Goal: Task Accomplishment & Management: Complete application form

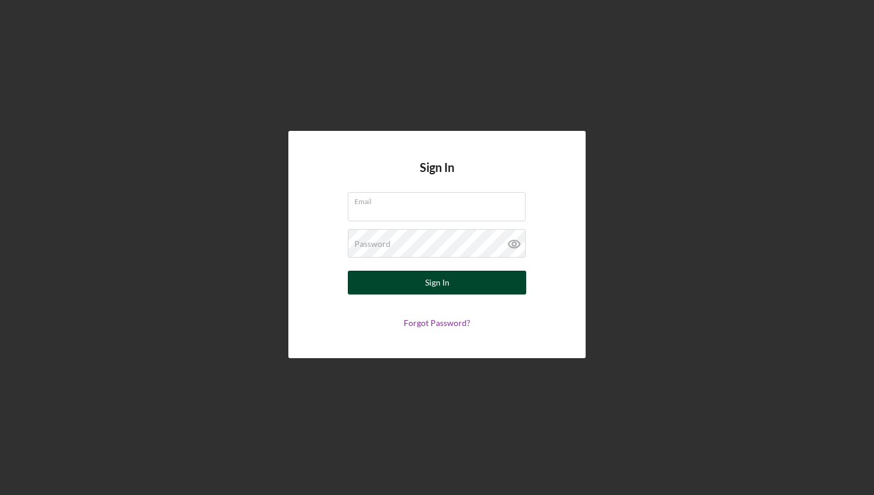
type input "[PERSON_NAME][EMAIL_ADDRESS][DOMAIN_NAME]"
click at [445, 287] on div "Sign In" at bounding box center [437, 283] width 24 height 24
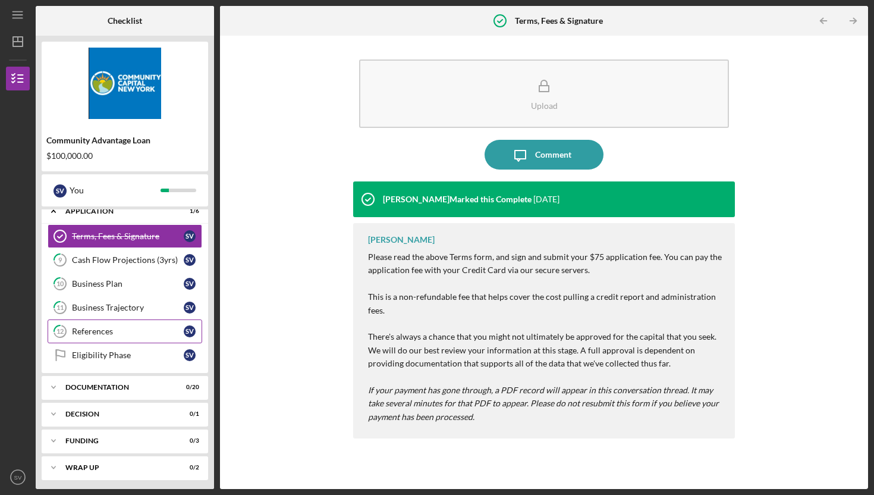
scroll to position [39, 0]
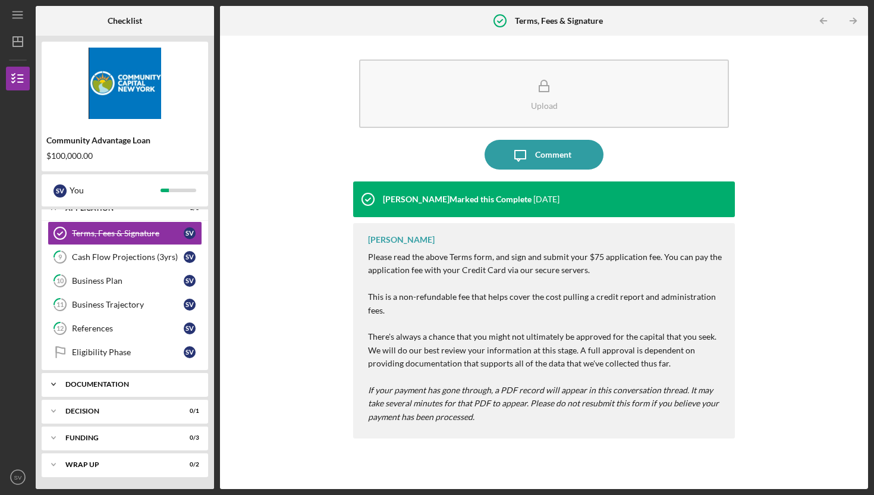
click at [131, 384] on div "Documentation" at bounding box center [129, 384] width 128 height 7
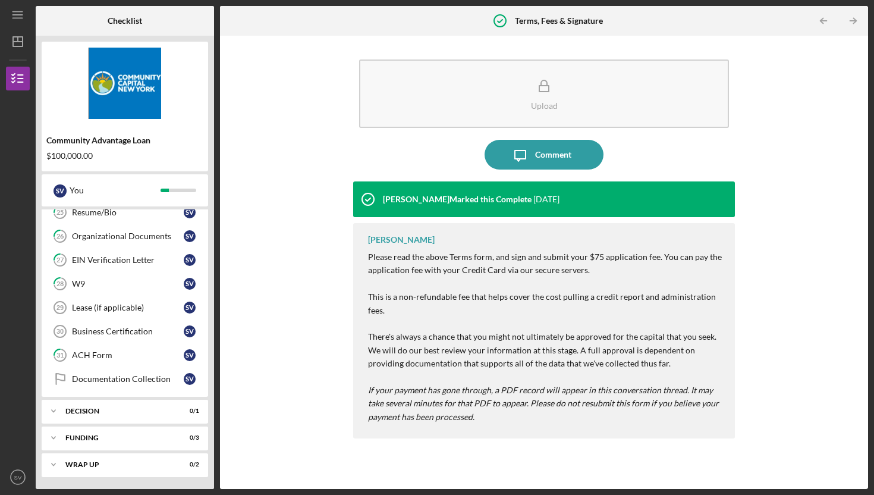
scroll to position [0, 0]
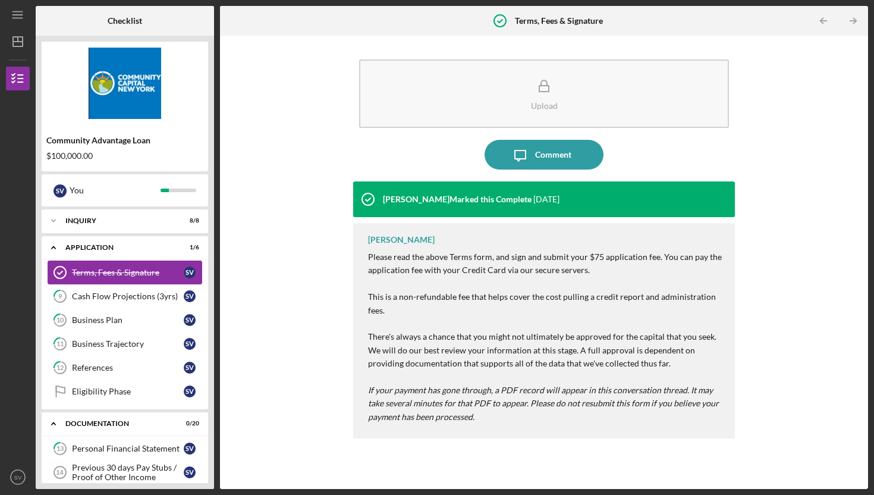
click at [131, 268] on div "Terms, Fees & Signature" at bounding box center [128, 273] width 112 height 10
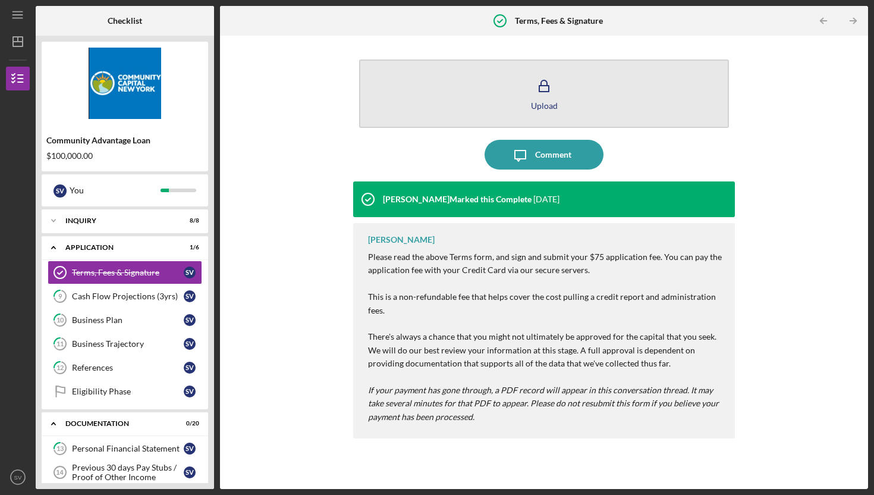
click at [508, 114] on button "Upload" at bounding box center [544, 93] width 370 height 68
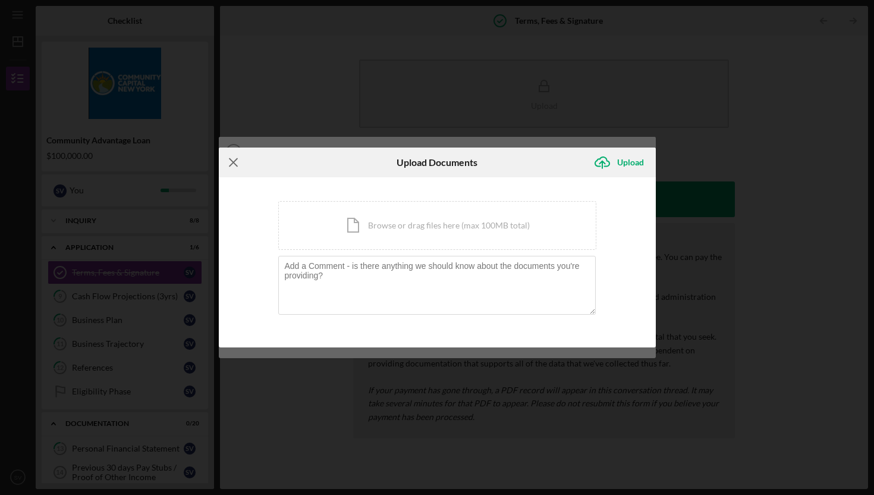
click at [231, 159] on icon "Icon/Menu Close" at bounding box center [234, 162] width 30 height 30
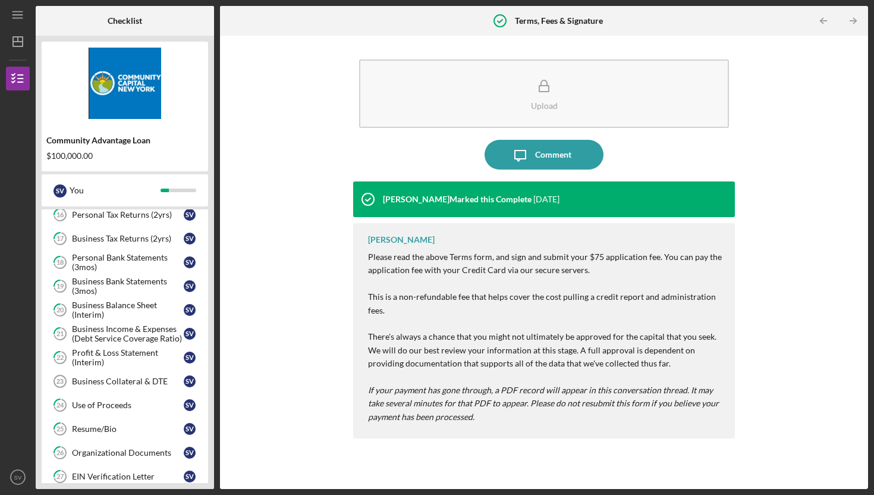
scroll to position [522, 0]
